Goal: Information Seeking & Learning: Learn about a topic

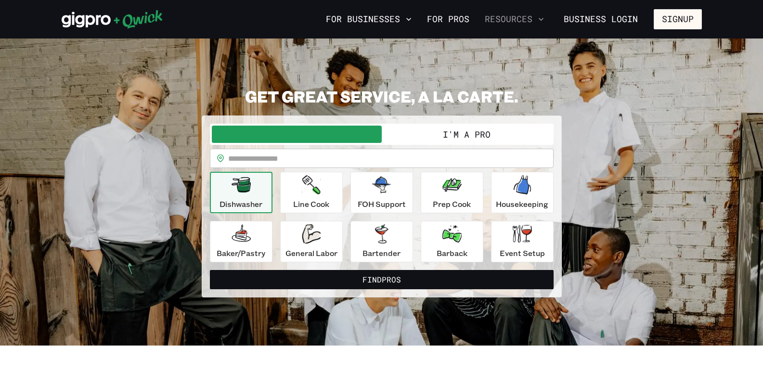
click at [525, 18] on button "Resources" at bounding box center [514, 19] width 67 height 16
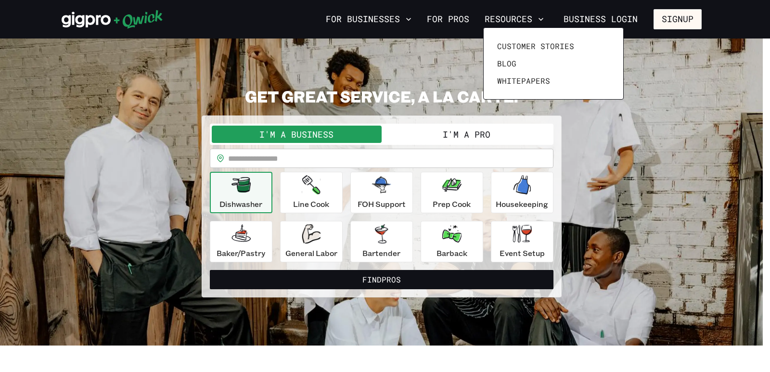
click at [739, 86] on div at bounding box center [385, 186] width 770 height 372
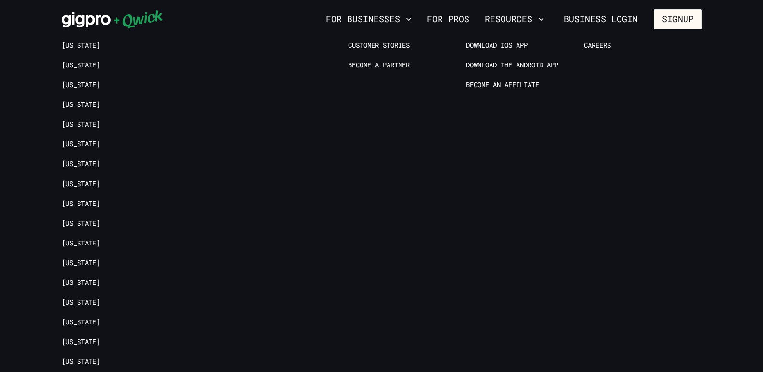
scroll to position [2305, 0]
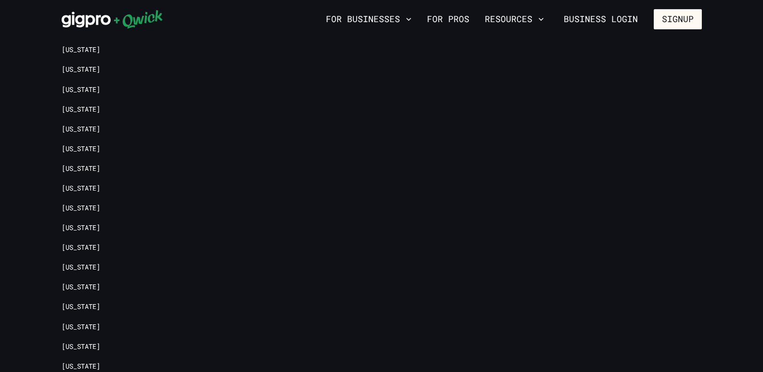
drag, startPoint x: 769, startPoint y: 29, endPoint x: 761, endPoint y: 357, distance: 328.3
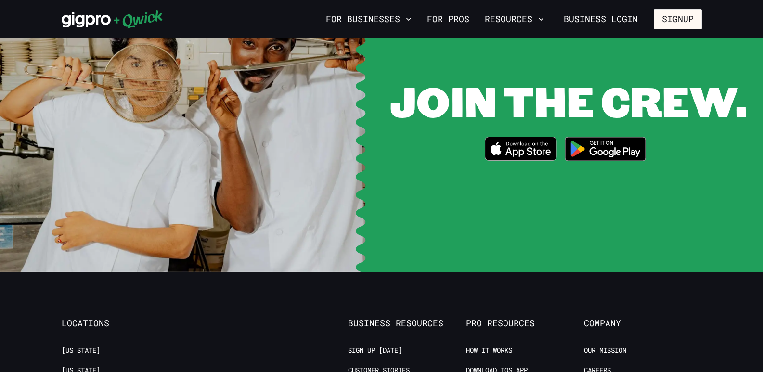
scroll to position [1836, 0]
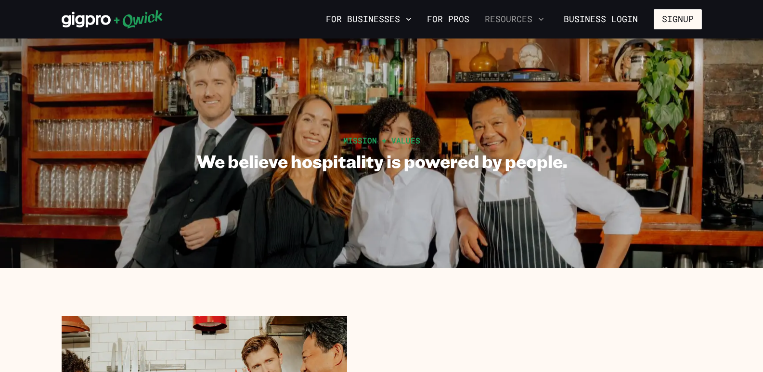
click at [532, 18] on button "Resources" at bounding box center [514, 19] width 67 height 16
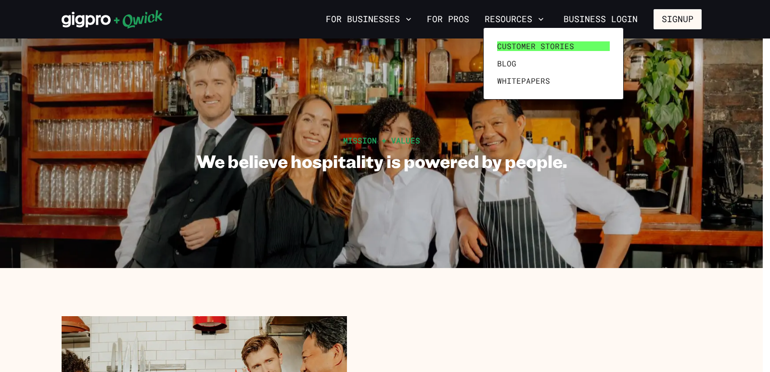
click at [528, 44] on span "Customer stories" at bounding box center [535, 46] width 77 height 10
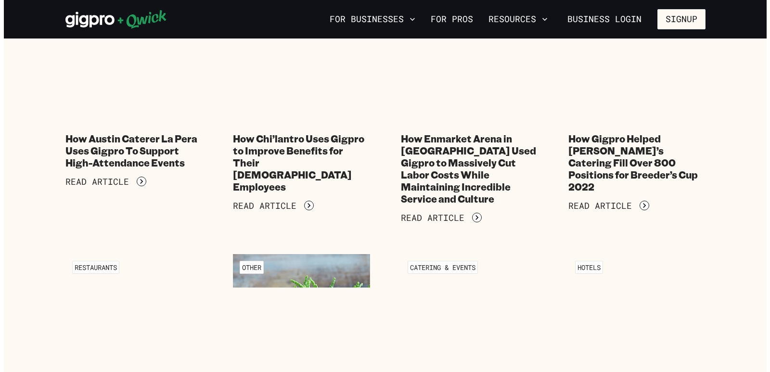
scroll to position [87, 0]
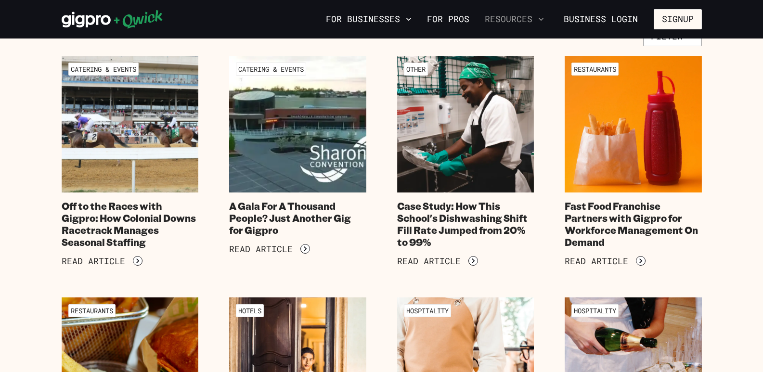
click at [521, 15] on button "Resources" at bounding box center [514, 19] width 67 height 16
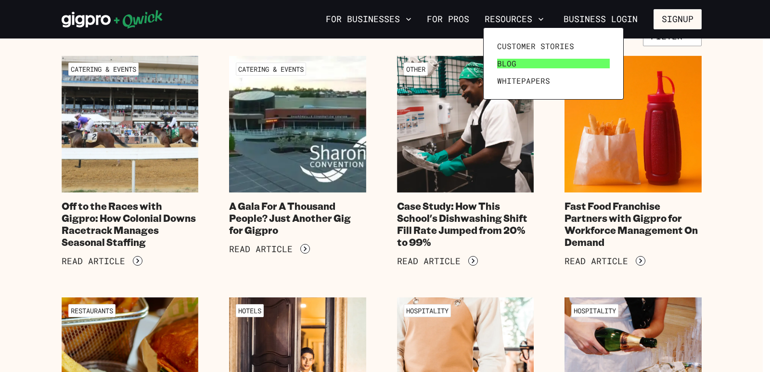
click at [560, 63] on link "Blog" at bounding box center [553, 63] width 120 height 17
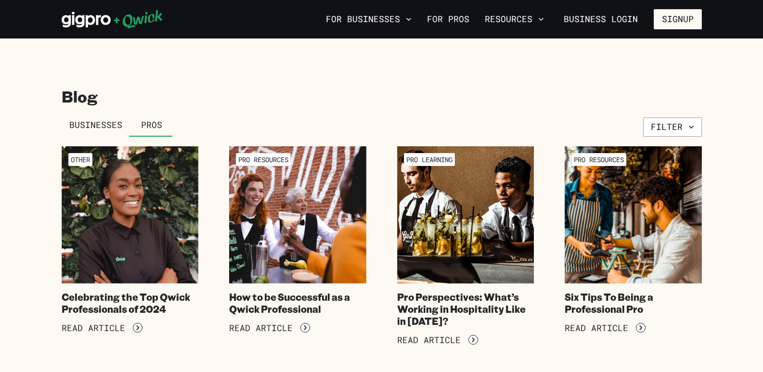
click at [119, 124] on span "Businesses" at bounding box center [95, 125] width 53 height 11
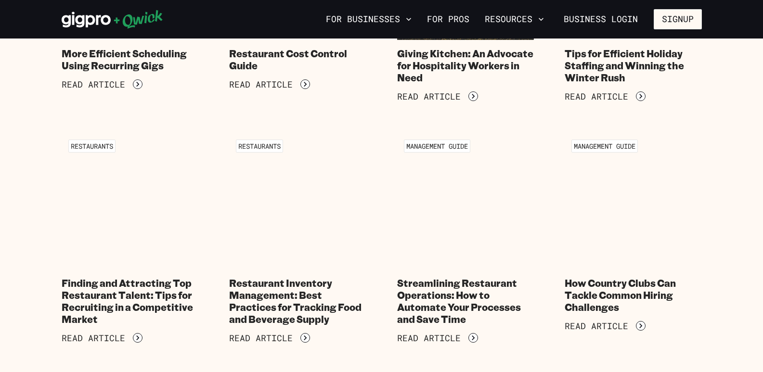
scroll to position [1394, 0]
